Goal: Task Accomplishment & Management: Use online tool/utility

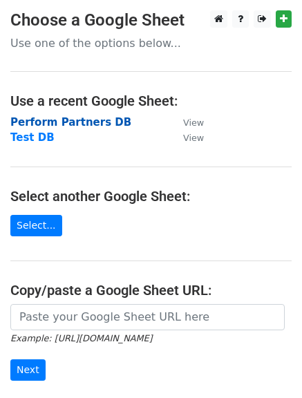
click at [35, 123] on strong "Perform Partners DB" at bounding box center [70, 122] width 121 height 12
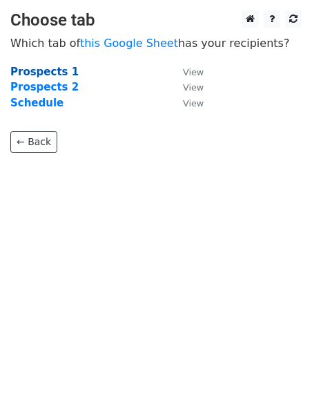
click at [27, 72] on strong "Prospects 1" at bounding box center [44, 72] width 68 height 12
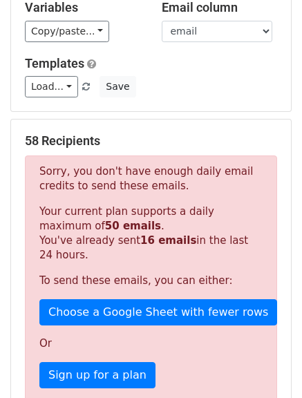
scroll to position [207, 0]
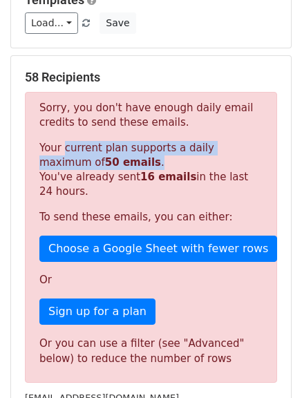
drag, startPoint x: 58, startPoint y: 150, endPoint x: 95, endPoint y: 162, distance: 38.7
click at [95, 162] on p "Your current plan supports a daily maximum of 50 emails . You've already sent 1…" at bounding box center [150, 170] width 223 height 58
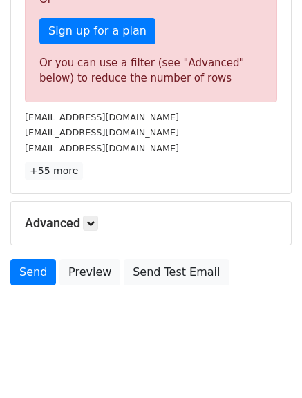
scroll to position [492, 0]
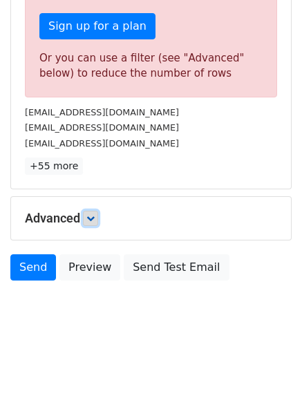
click at [90, 215] on icon at bounding box center [90, 218] width 8 height 8
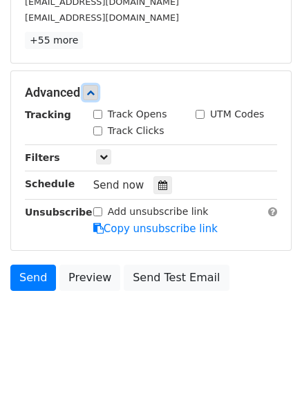
scroll to position [628, 0]
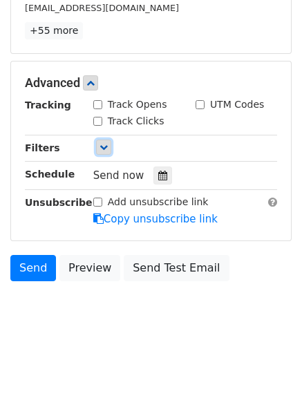
click at [97, 152] on link at bounding box center [103, 147] width 15 height 15
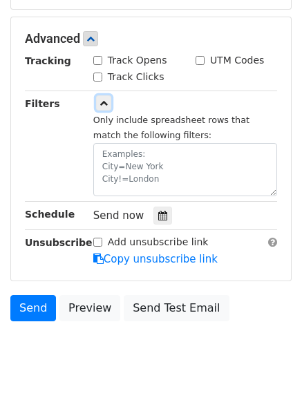
scroll to position [712, 0]
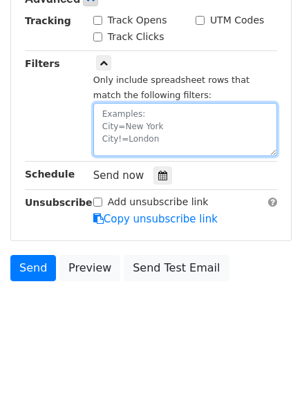
click at [103, 116] on textarea at bounding box center [185, 129] width 184 height 53
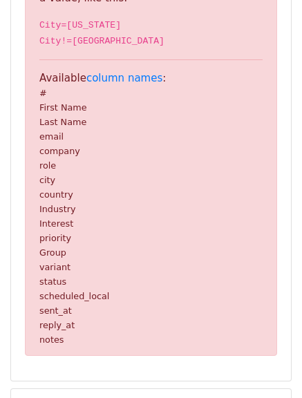
scroll to position [768, 0]
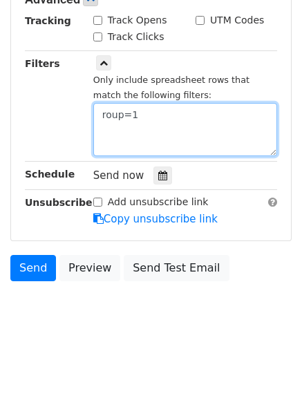
click at [103, 116] on textarea "roup=1" at bounding box center [185, 129] width 184 height 53
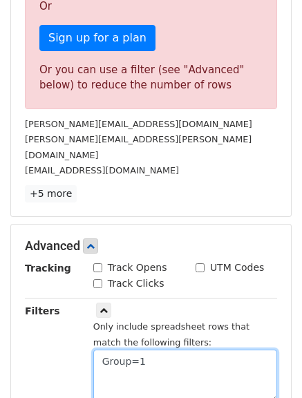
scroll to position [436, 0]
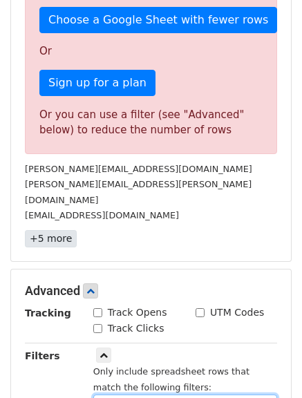
type textarea "Group=1"
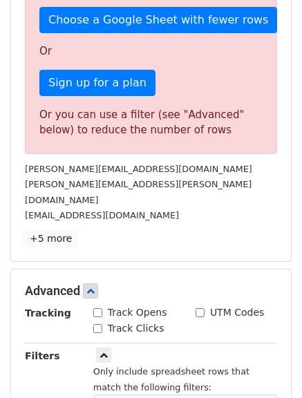
click at [51, 230] on link "+5 more" at bounding box center [51, 238] width 52 height 17
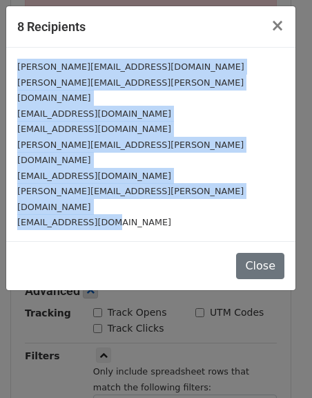
drag, startPoint x: 17, startPoint y: 70, endPoint x: 113, endPoint y: 185, distance: 150.1
click at [113, 185] on div "dkumar@apollo.com andrew.williamson@cic.vc kashim.choudhury1@icbcstandard.com f…" at bounding box center [150, 144] width 289 height 193
click at [273, 253] on button "Close" at bounding box center [260, 266] width 48 height 26
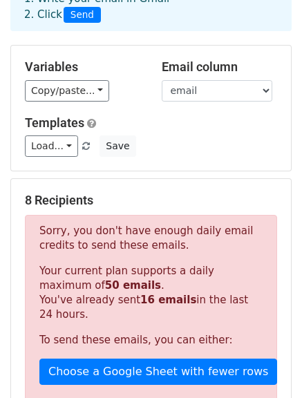
scroll to position [21, 0]
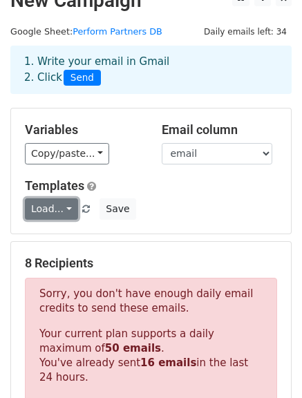
click at [61, 210] on link "Load..." at bounding box center [51, 208] width 53 height 21
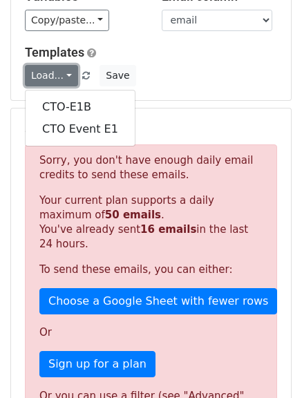
scroll to position [160, 0]
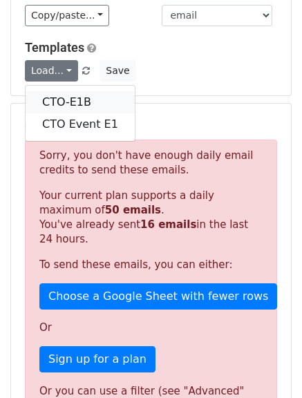
click at [65, 97] on link "CTO-E1B" at bounding box center [80, 102] width 109 height 22
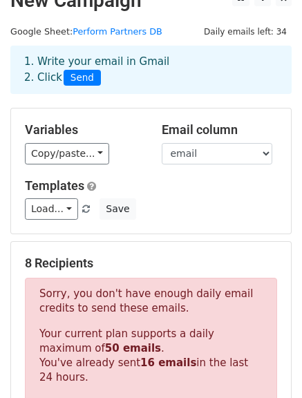
scroll to position [0, 0]
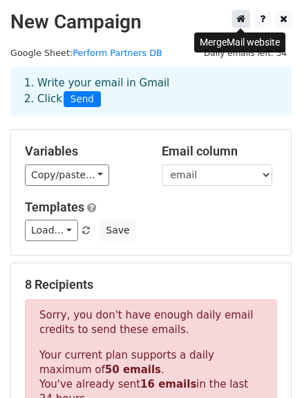
click at [242, 15] on icon at bounding box center [240, 19] width 9 height 10
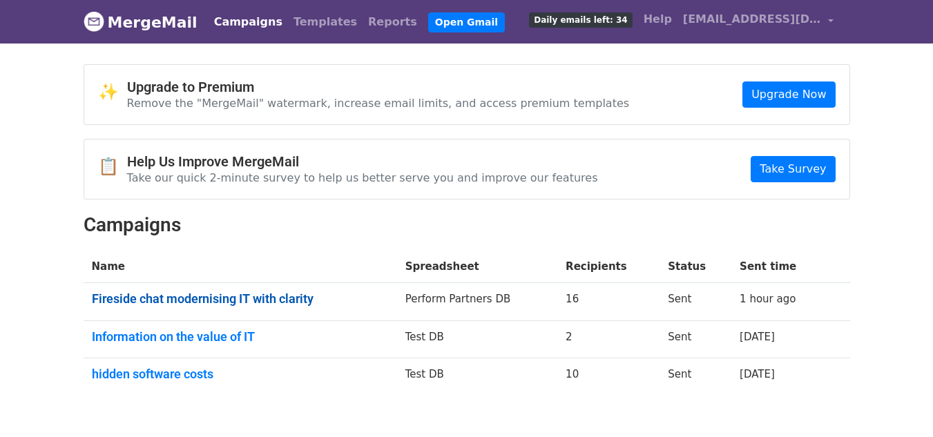
click at [248, 298] on link "Fireside chat modernising IT with clarity" at bounding box center [240, 298] width 297 height 15
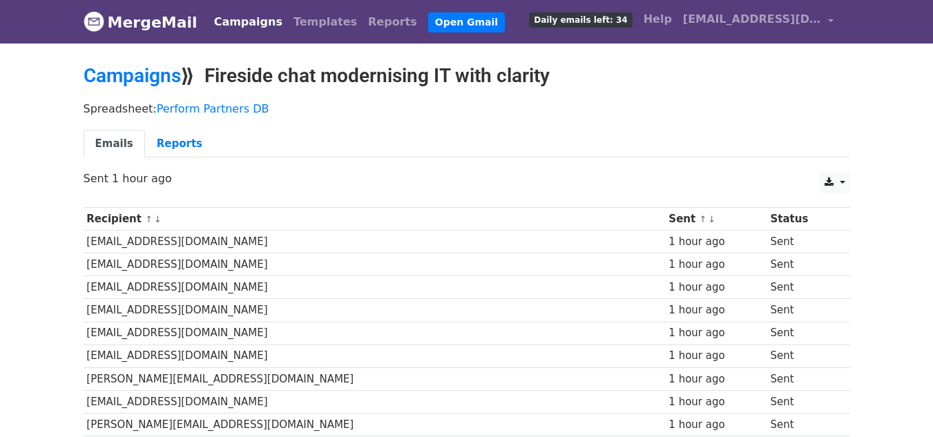
click at [220, 20] on link "Campaigns" at bounding box center [248, 22] width 79 height 28
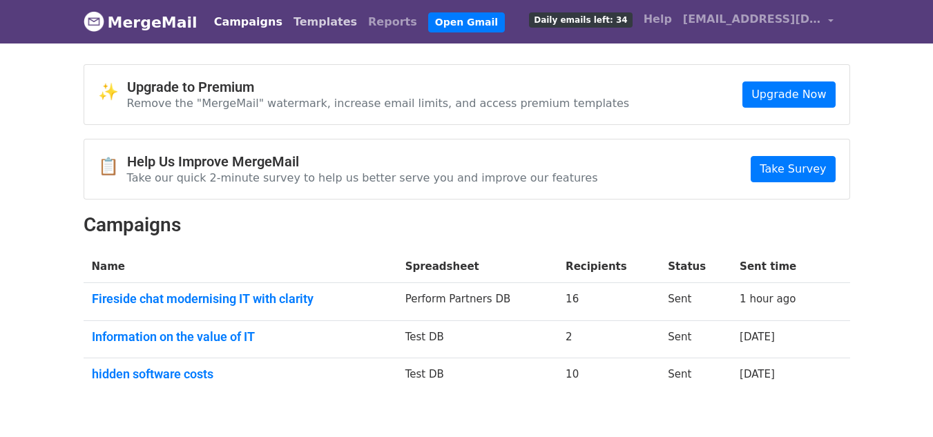
click at [300, 21] on link "Templates" at bounding box center [325, 22] width 75 height 28
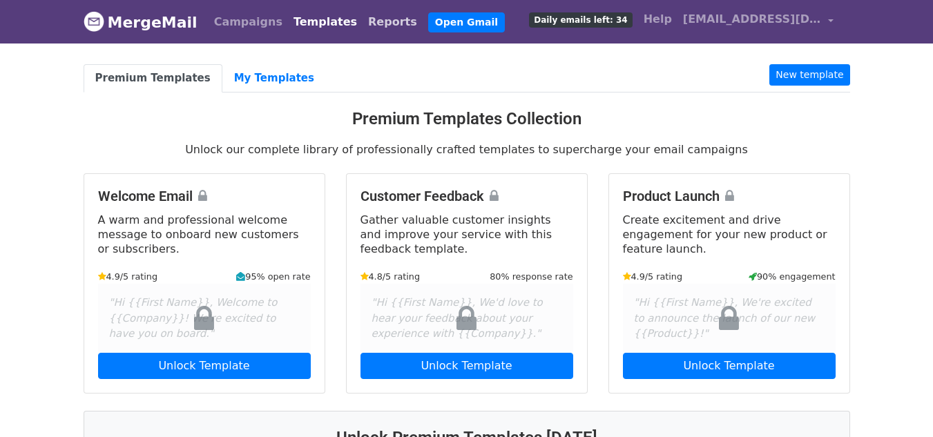
click at [363, 21] on link "Reports" at bounding box center [393, 22] width 60 height 28
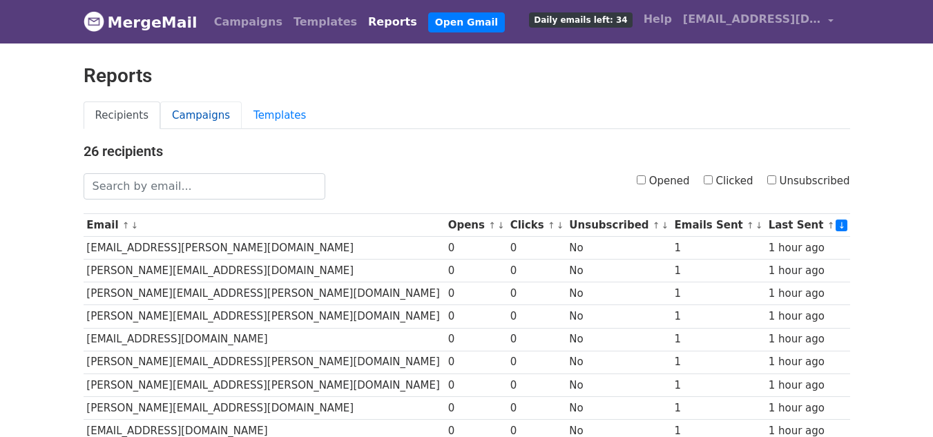
click at [175, 118] on link "Campaigns" at bounding box center [200, 116] width 81 height 28
